Goal: Information Seeking & Learning: Learn about a topic

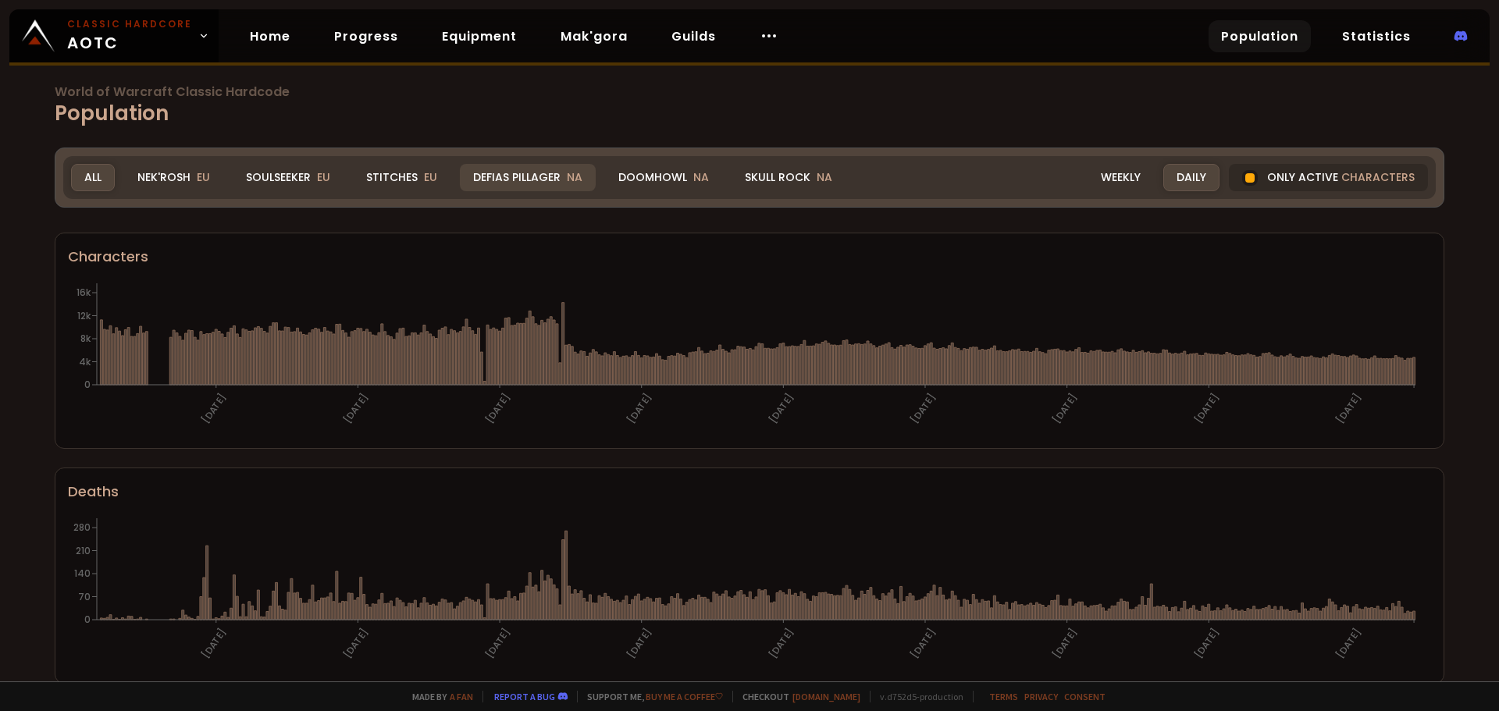
click at [508, 173] on div "Defias Pillager NA" at bounding box center [528, 177] width 136 height 27
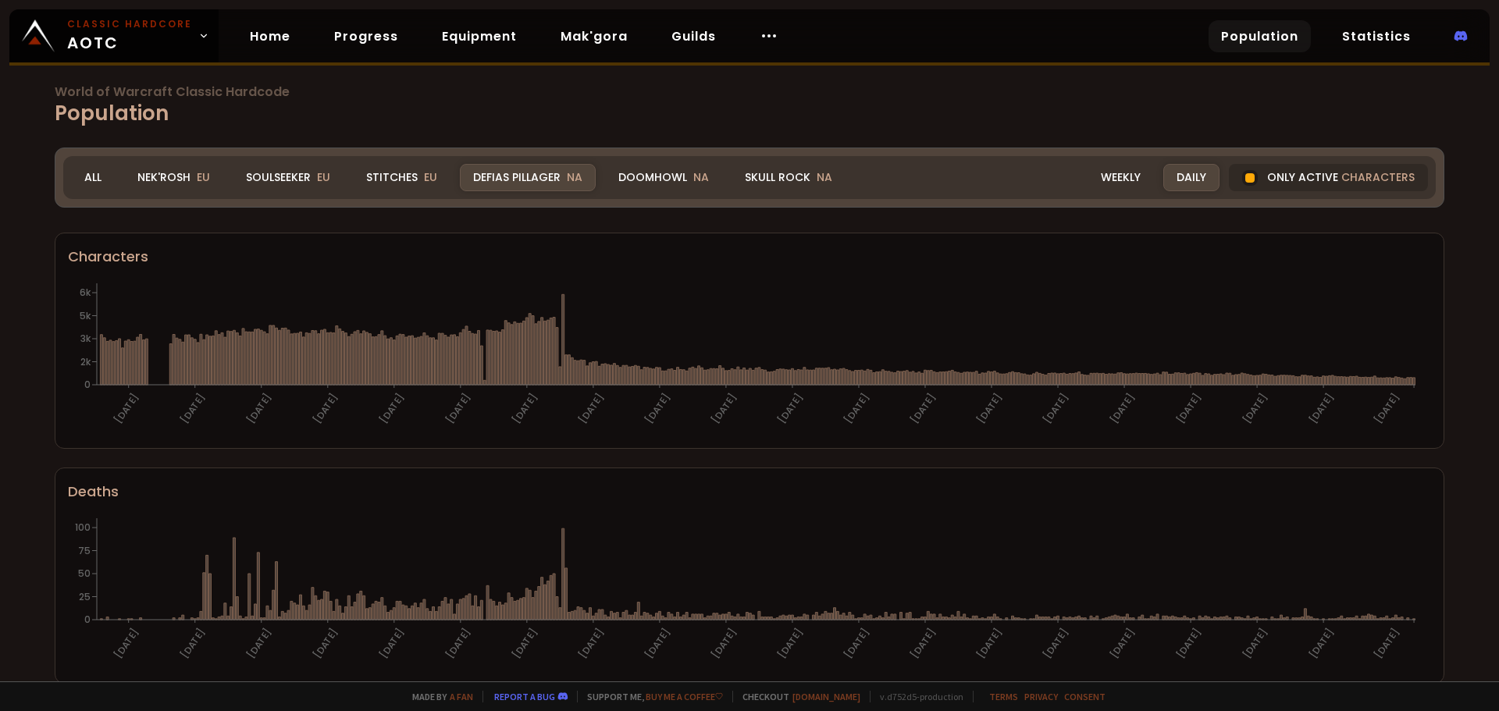
drag, startPoint x: 672, startPoint y: 178, endPoint x: 639, endPoint y: 203, distance: 41.9
click at [670, 180] on div "Doomhowl NA" at bounding box center [663, 177] width 117 height 27
